Goal: Task Accomplishment & Management: Complete application form

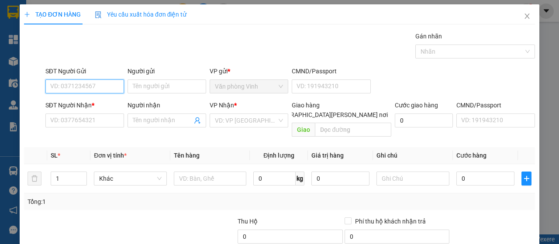
click at [96, 84] on input "SĐT Người Gửi" at bounding box center [84, 87] width 79 height 14
click at [86, 88] on input "SĐT Người Gửi" at bounding box center [84, 87] width 79 height 14
type input "0867136594"
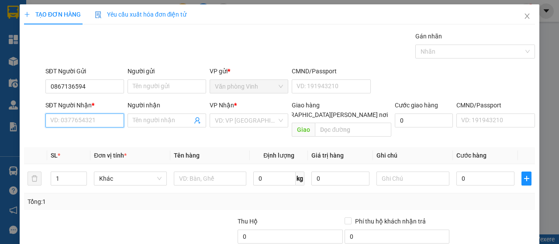
click at [78, 114] on input "SĐT Người Nhận *" at bounding box center [84, 121] width 79 height 14
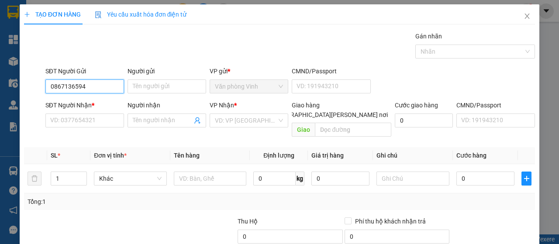
drag, startPoint x: 90, startPoint y: 84, endPoint x: 48, endPoint y: 88, distance: 42.5
click at [47, 88] on input "0867136594" at bounding box center [84, 87] width 79 height 14
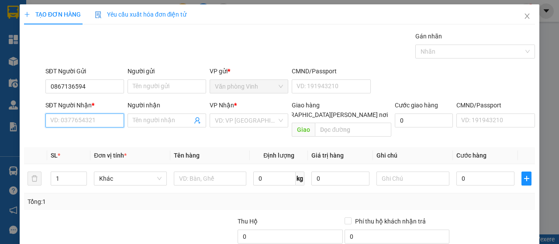
paste input "0867136594"
type input "0867136594"
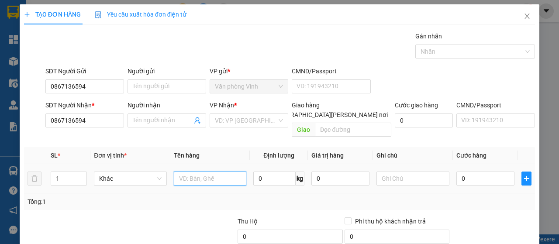
click at [209, 172] on input "text" at bounding box center [210, 179] width 73 height 14
type input "1 xốp lươn"
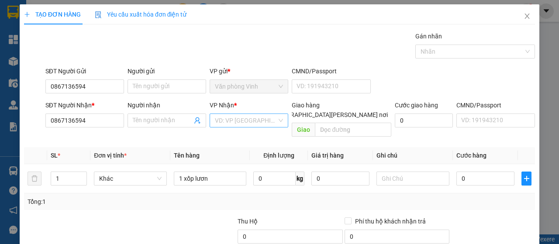
click at [249, 116] on input "search" at bounding box center [246, 120] width 62 height 13
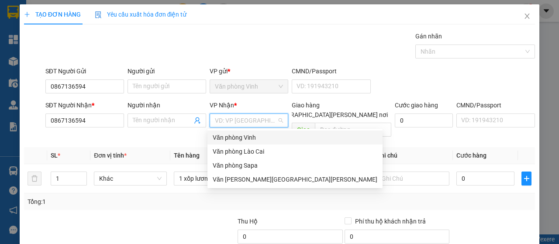
click at [232, 137] on div "Văn phòng Vinh" at bounding box center [295, 138] width 165 height 10
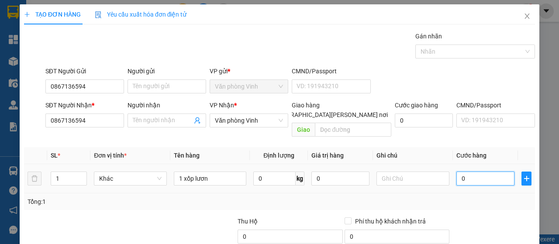
click at [470, 172] on input "0" at bounding box center [486, 179] width 58 height 14
type input "8"
type input "80"
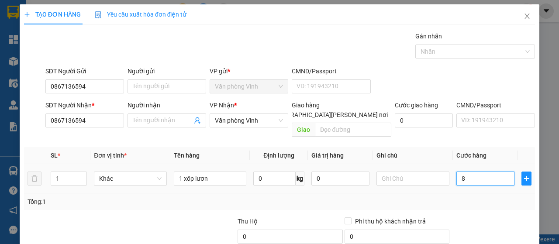
type input "80"
type input "8"
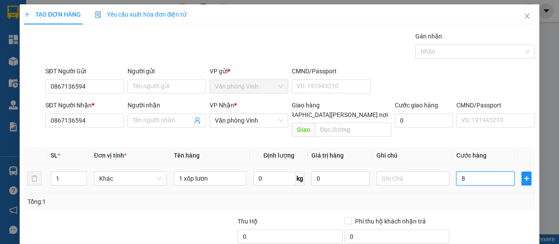
type input "0"
type input "01"
type input "1"
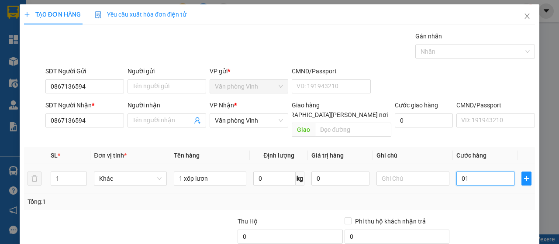
type input "1"
type input "010"
type input "10"
type input "0.100"
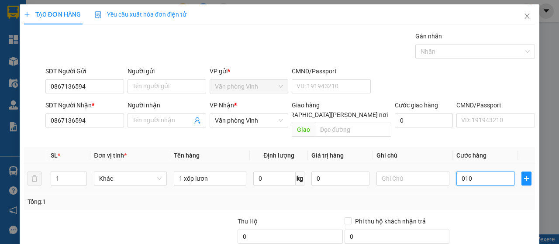
type input "100"
type input "01.000"
type input "1.000"
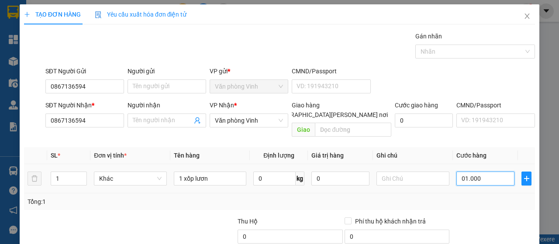
type input "010.000"
type input "10.000"
type input "0.100.000"
type input "100.000"
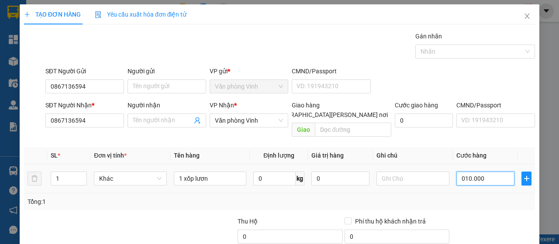
type input "100.000"
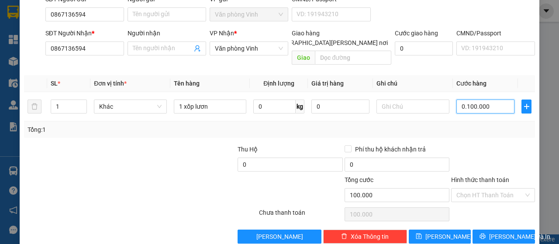
scroll to position [78, 0]
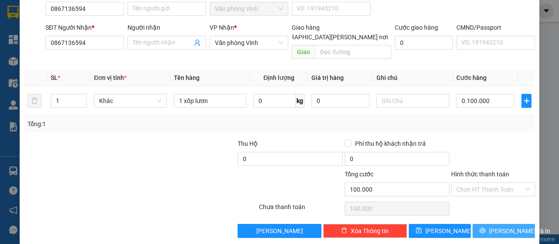
type input "100.000"
click at [494, 226] on span "Lưu và In" at bounding box center [519, 231] width 61 height 10
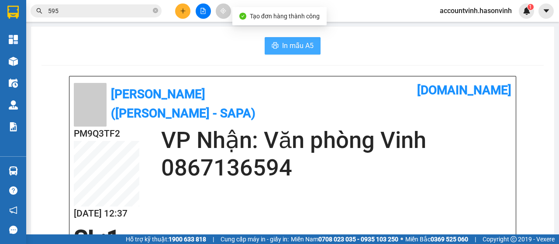
click at [296, 45] on span "In mẫu A5" at bounding box center [297, 45] width 31 height 11
click at [313, 46] on button "In mẫu A5" at bounding box center [293, 45] width 56 height 17
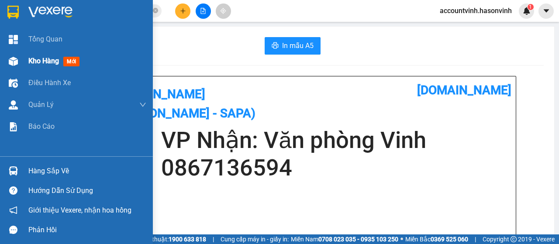
click at [31, 57] on span "Kho hàng" at bounding box center [43, 61] width 31 height 8
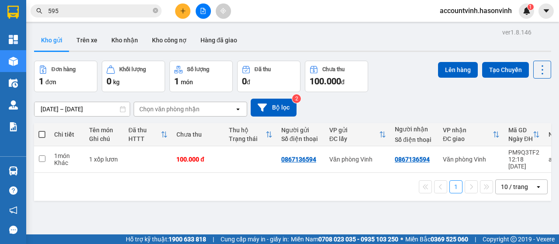
click at [366, 200] on div "ver 1.8.146 Kho gửi Trên xe Kho nhận Kho công nợ Hàng đã giao Đơn hàng 1 đơn Kh…" at bounding box center [293, 148] width 524 height 244
click at [322, 213] on div "ver 1.8.146 Kho gửi Trên xe Kho nhận Kho công nợ Hàng đã giao Đơn hàng 1 đơn Kh…" at bounding box center [293, 148] width 524 height 244
click at [479, 156] on icon at bounding box center [482, 159] width 6 height 6
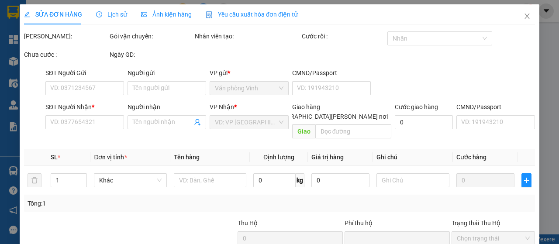
type input "0867136594"
type input "0"
type input "100.000"
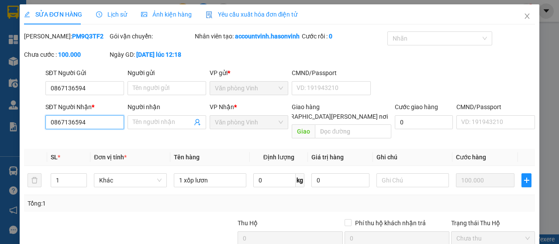
drag, startPoint x: 99, startPoint y: 140, endPoint x: 32, endPoint y: 142, distance: 66.5
click at [32, 142] on div "SĐT Người Nhận * 0867136594 0867136594 Người nhận Tên người nhận VP Nhận * Văn …" at bounding box center [279, 122] width 513 height 40
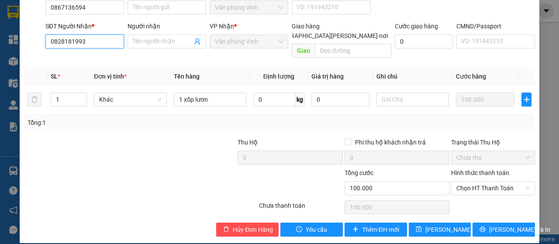
scroll to position [99, 0]
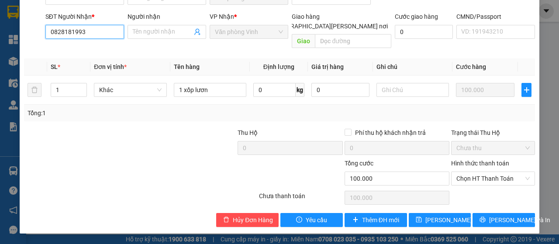
type input "0828181993"
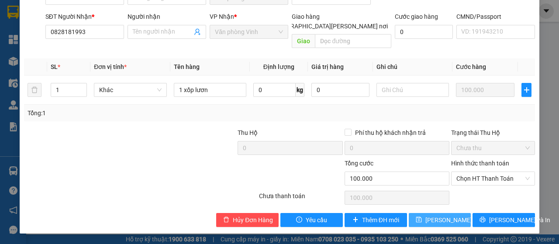
click at [449, 223] on span "Lưu thay đổi" at bounding box center [454, 220] width 56 height 10
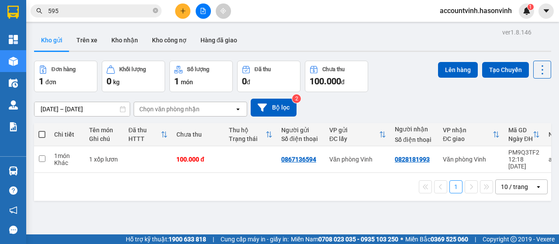
click at [384, 192] on div "1 10 / trang open" at bounding box center [292, 187] width 517 height 28
click at [353, 188] on div "1 10 / trang open" at bounding box center [293, 187] width 510 height 15
click at [455, 98] on div "11/10/2025 – 13/10/2025 Press the down arrow key to interact with the calendar …" at bounding box center [292, 107] width 517 height 31
drag, startPoint x: 499, startPoint y: 82, endPoint x: 392, endPoint y: 111, distance: 110.1
click at [496, 86] on div "Lên hàng Tạo Chuyến" at bounding box center [494, 76] width 113 height 31
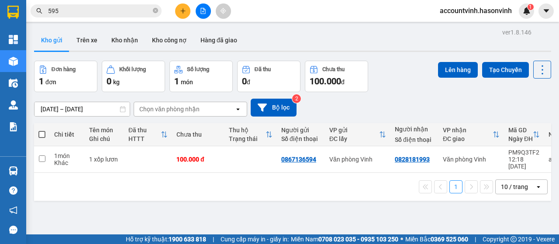
click at [348, 196] on div "1 10 / trang open" at bounding box center [292, 187] width 517 height 28
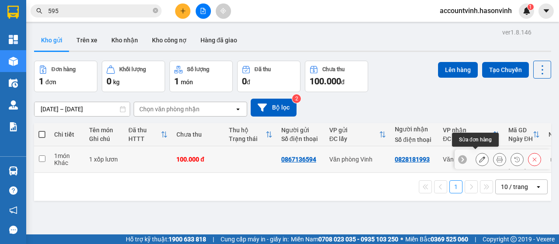
click at [479, 156] on icon at bounding box center [482, 159] width 6 height 6
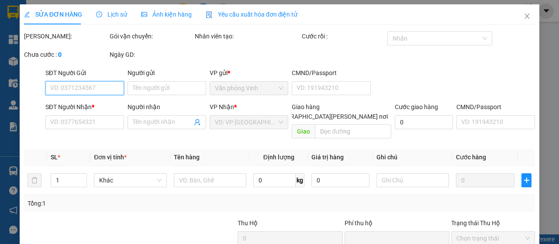
type input "0867136594"
type input "0828181993"
type input "0"
type input "100.000"
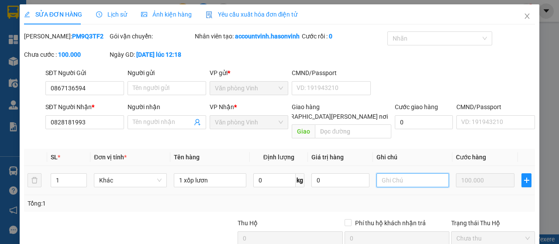
click at [389, 187] on input "text" at bounding box center [413, 180] width 73 height 14
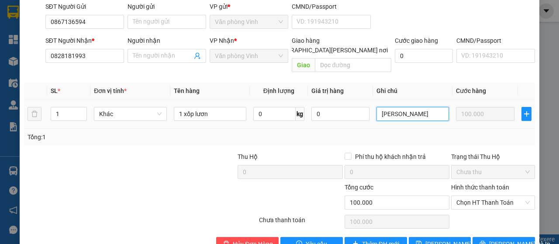
scroll to position [99, 0]
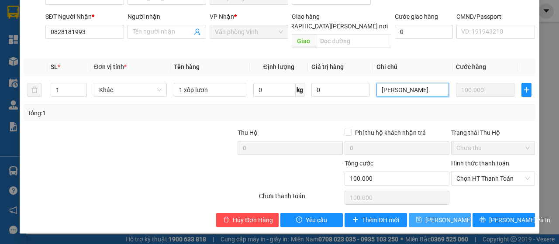
type input "[PERSON_NAME]"
click at [426, 220] on span "Lưu thay đổi" at bounding box center [454, 220] width 56 height 10
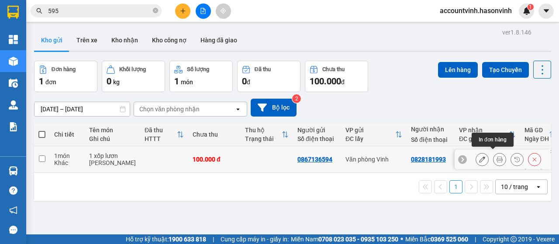
click at [497, 156] on icon at bounding box center [500, 159] width 6 height 6
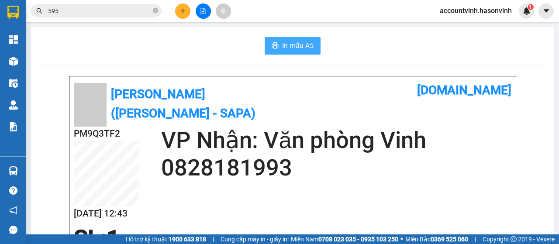
click at [302, 44] on span "In mẫu A5" at bounding box center [297, 45] width 31 height 11
click at [300, 47] on span "In mẫu A5" at bounding box center [297, 45] width 31 height 11
click at [290, 44] on span "In mẫu A5" at bounding box center [297, 45] width 31 height 11
click at [293, 49] on span "In mẫu A5" at bounding box center [297, 45] width 31 height 11
click at [295, 47] on span "In mẫu A5" at bounding box center [297, 45] width 31 height 11
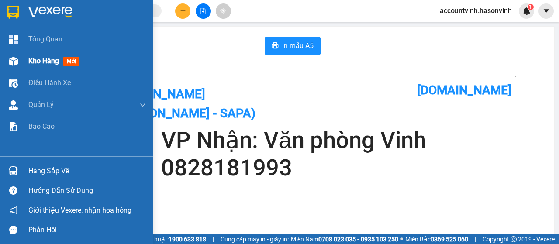
click at [3, 59] on div "Kho hàng mới" at bounding box center [76, 61] width 153 height 22
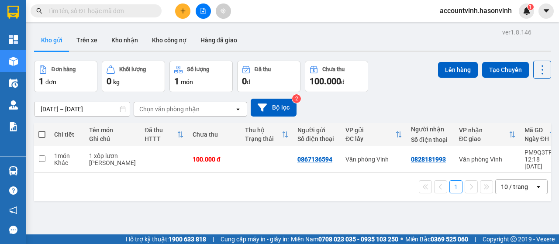
click at [207, 7] on button at bounding box center [203, 10] width 15 height 15
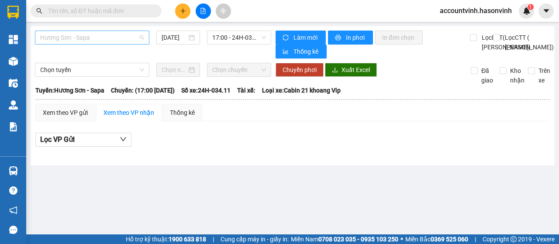
click at [112, 36] on span "Hương Sơn - Sapa" at bounding box center [92, 37] width 104 height 13
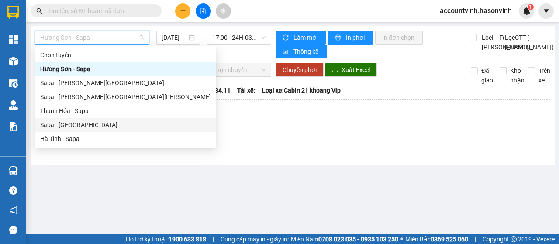
click at [80, 126] on div "Sapa - [GEOGRAPHIC_DATA]" at bounding box center [125, 125] width 171 height 10
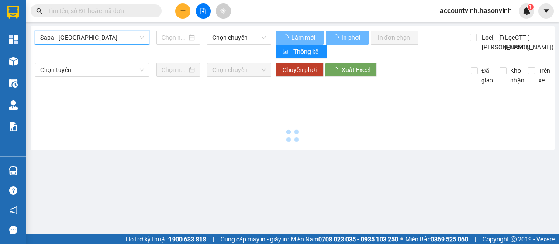
type input "[DATE]"
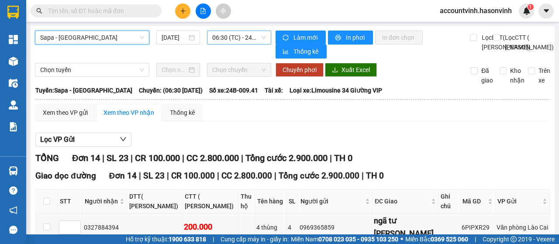
click at [231, 34] on span "06:30 (TC) - 24B-009.41" at bounding box center [238, 37] width 53 height 13
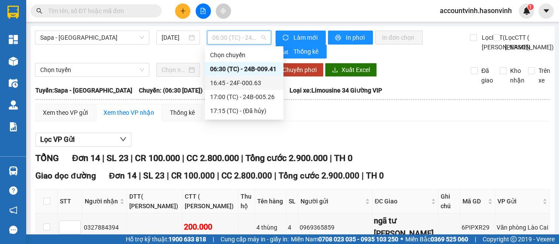
click at [241, 86] on div "16:45 - 24F-000.63" at bounding box center [244, 83] width 68 height 10
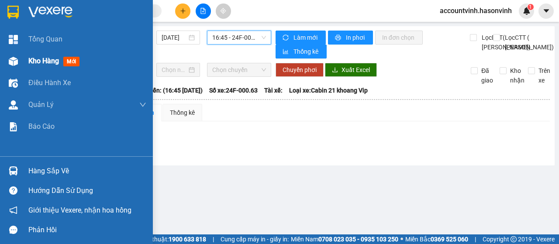
click at [18, 52] on div "Kho hàng mới" at bounding box center [76, 61] width 153 height 22
